Goal: Information Seeking & Learning: Understand process/instructions

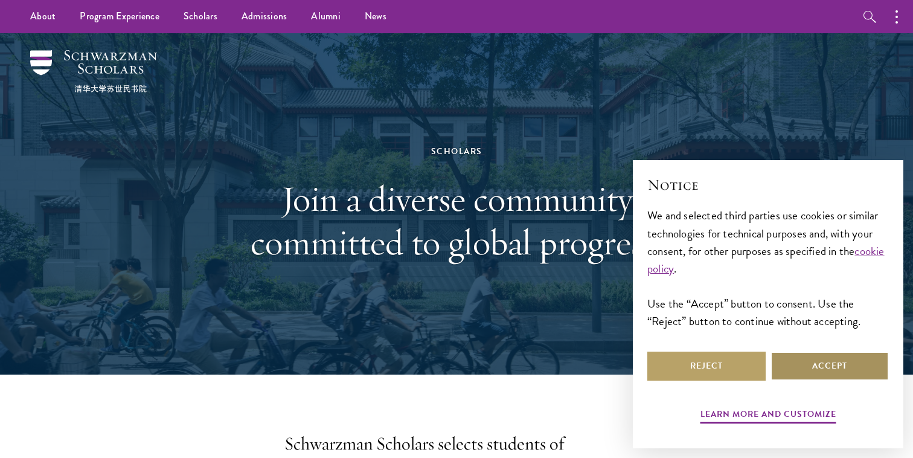
click at [846, 371] on button "Accept" at bounding box center [829, 365] width 118 height 29
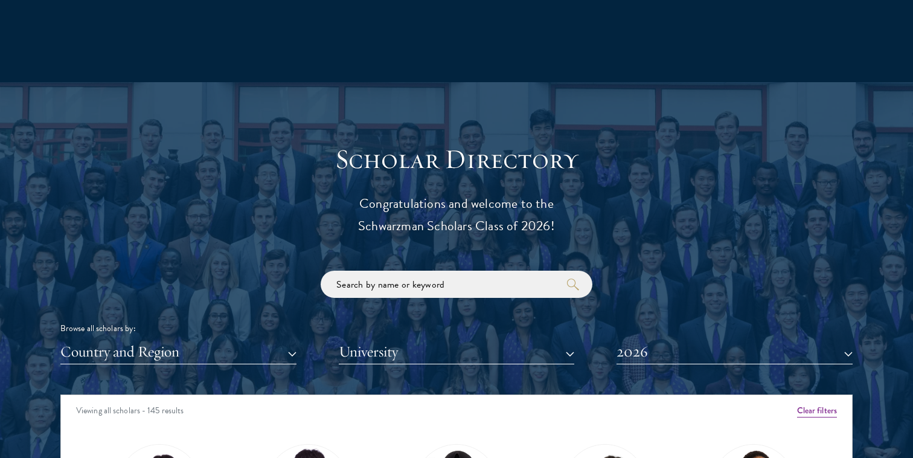
scroll to position [1212, 0]
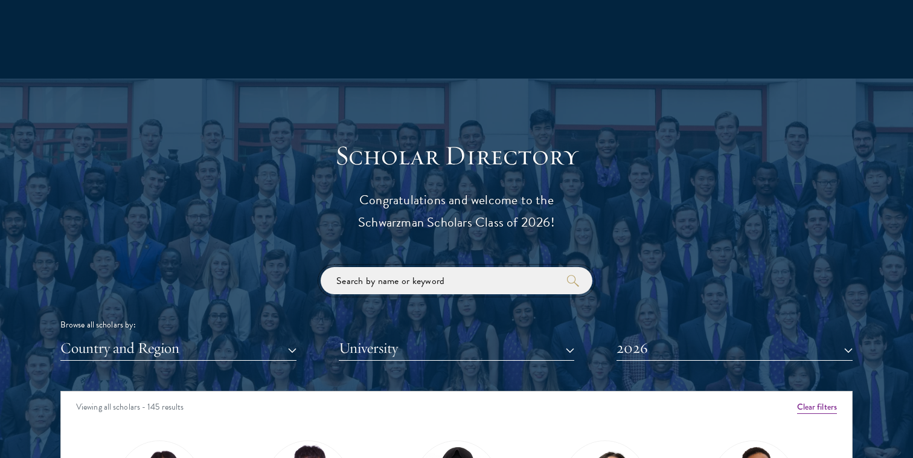
click at [516, 270] on input "search" at bounding box center [457, 280] width 272 height 27
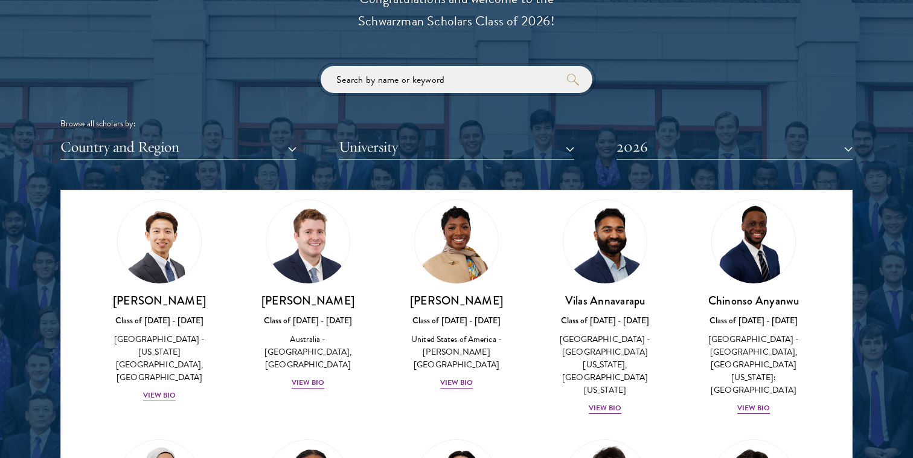
scroll to position [499, 0]
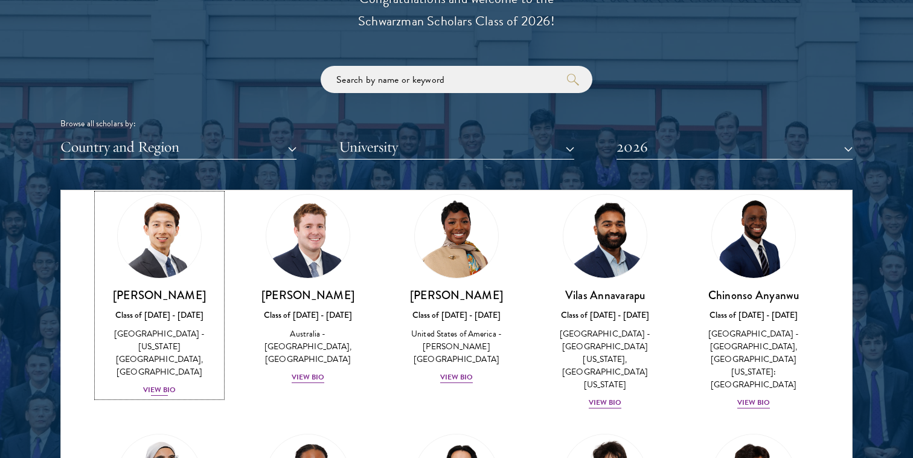
click at [163, 384] on div "View Bio" at bounding box center [159, 389] width 33 height 11
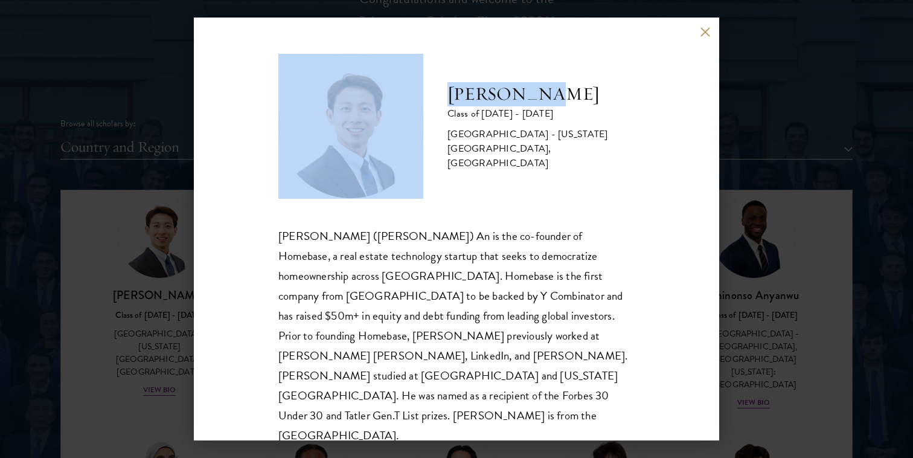
drag, startPoint x: 545, startPoint y: 94, endPoint x: 433, endPoint y: 92, distance: 112.3
click at [433, 93] on div "[PERSON_NAME] Class of [DATE] - [DATE] [GEOGRAPHIC_DATA] - [US_STATE][GEOGRAPHI…" at bounding box center [456, 126] width 356 height 145
copy div "[PERSON_NAME]"
click at [704, 34] on button at bounding box center [705, 32] width 10 height 10
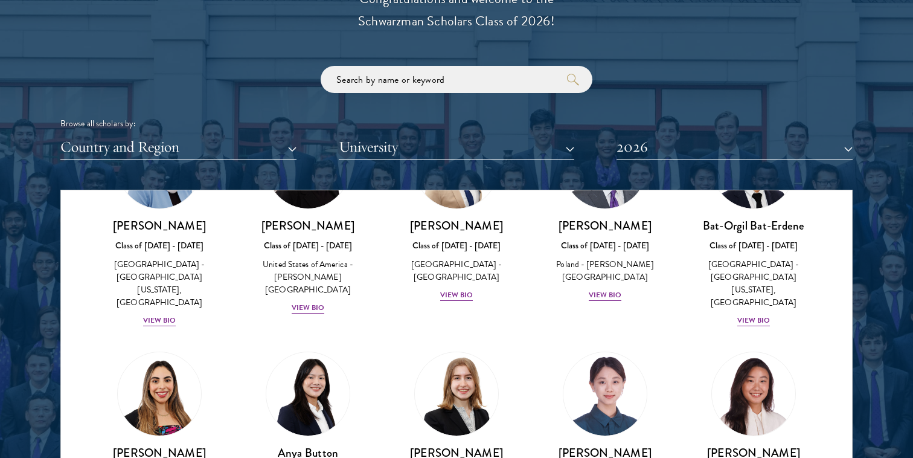
scroll to position [809, 0]
click at [618, 347] on img at bounding box center [605, 393] width 92 height 92
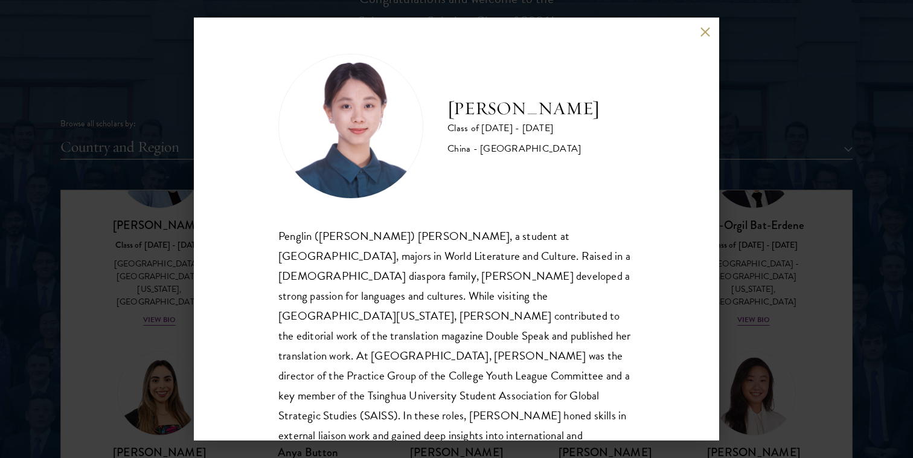
click at [707, 30] on button at bounding box center [705, 32] width 10 height 10
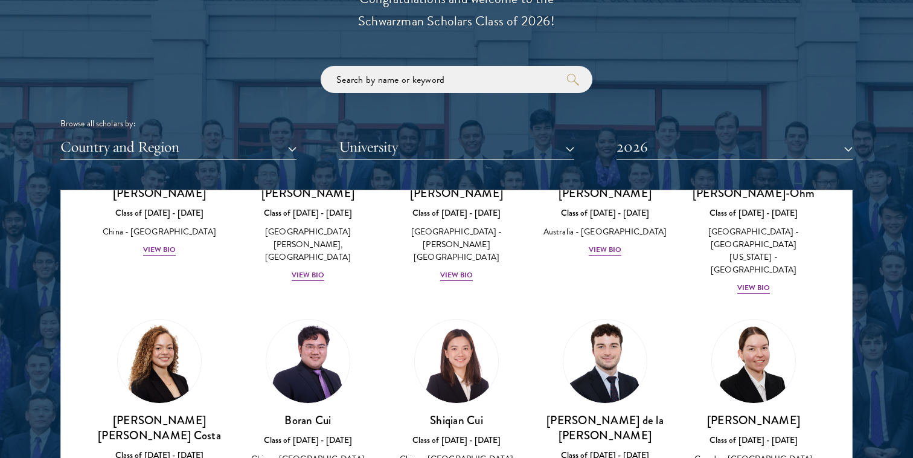
scroll to position [1275, 0]
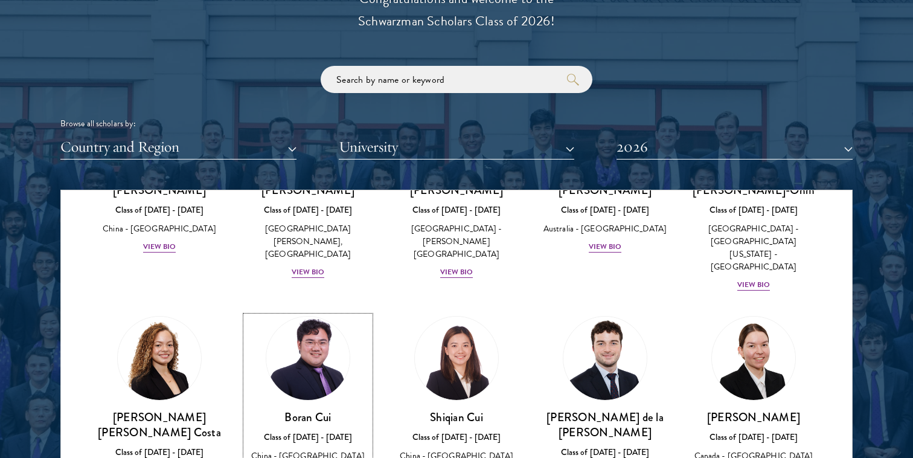
click at [307, 312] on img at bounding box center [308, 358] width 92 height 92
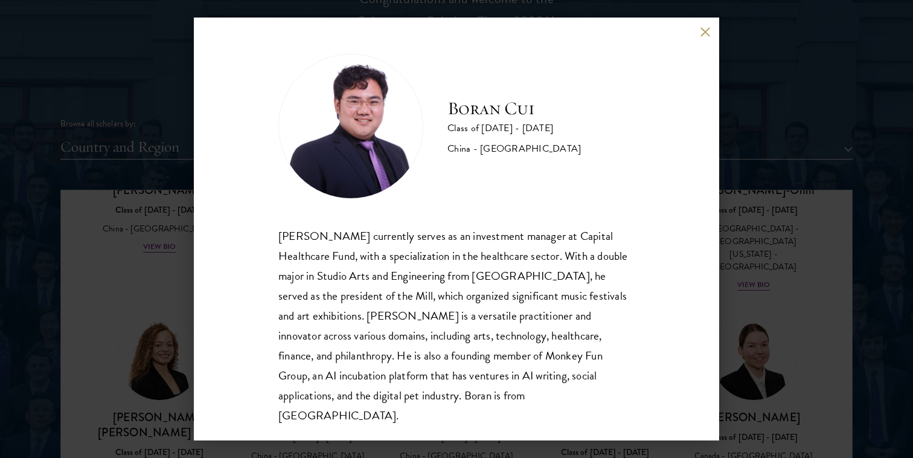
click at [702, 30] on button at bounding box center [705, 32] width 10 height 10
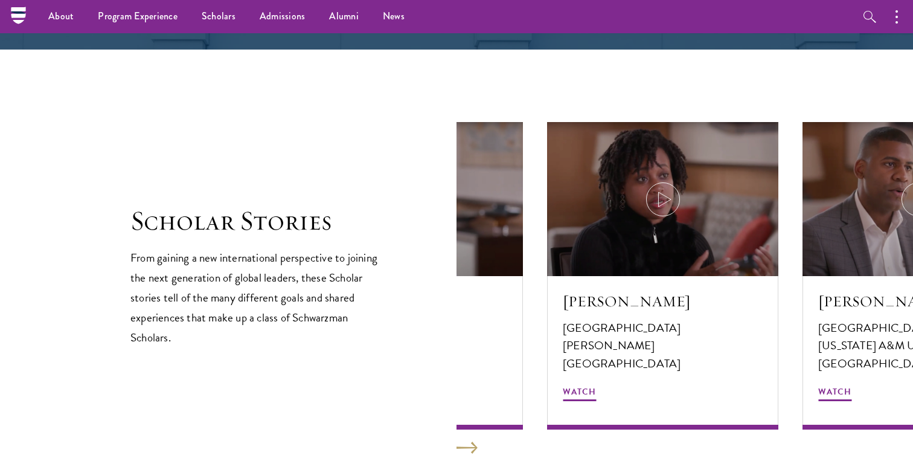
scroll to position [1911, 0]
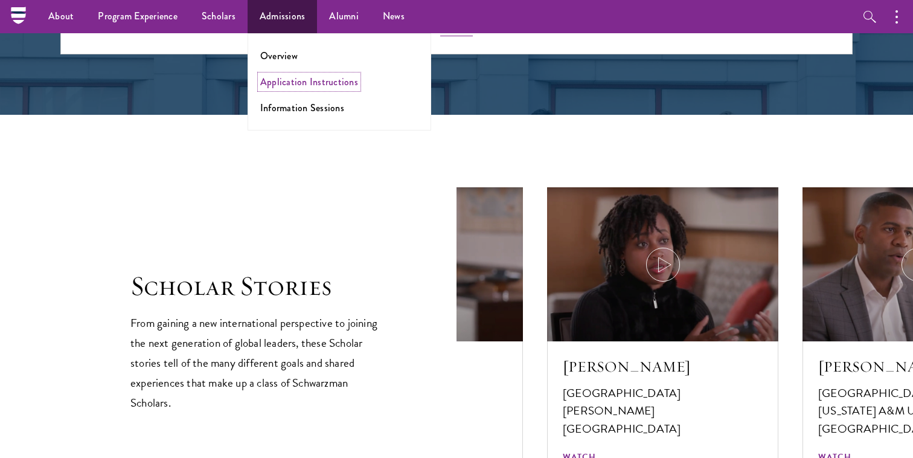
click at [291, 86] on link "Application Instructions" at bounding box center [309, 82] width 98 height 14
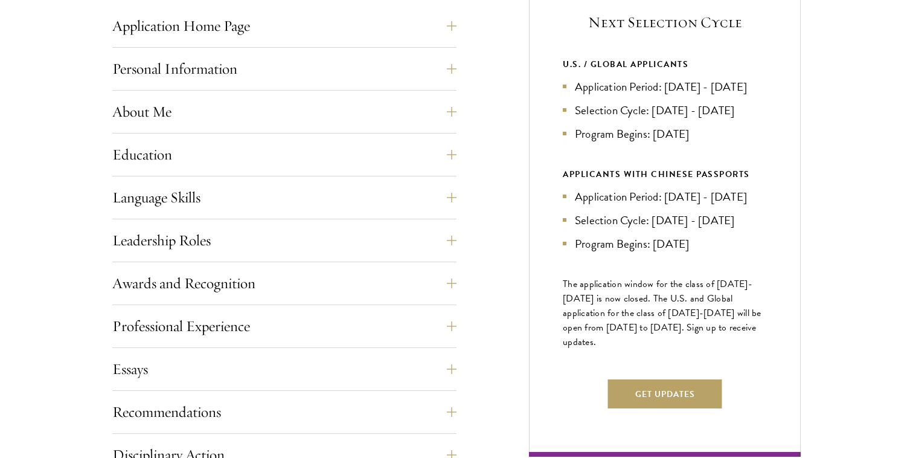
scroll to position [514, 0]
click at [331, 117] on button "About Me" at bounding box center [293, 110] width 344 height 29
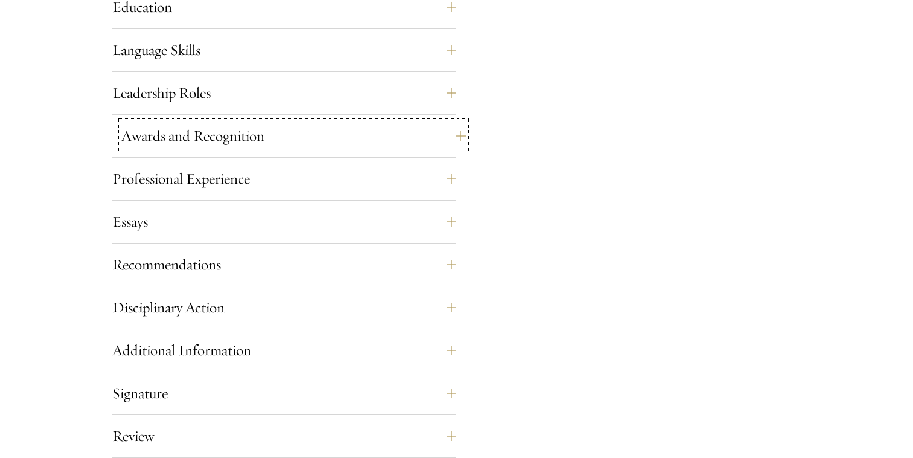
click at [336, 126] on button "Awards and Recognition" at bounding box center [293, 135] width 344 height 29
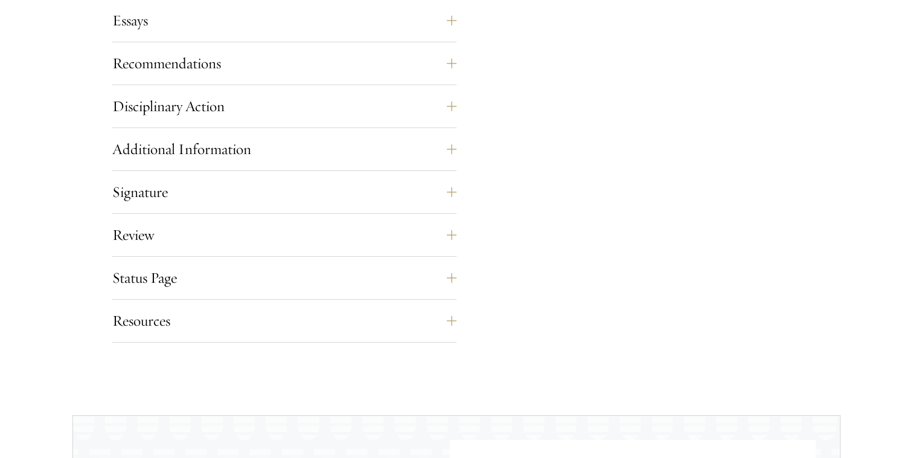
scroll to position [1052, 0]
